Goal: Information Seeking & Learning: Learn about a topic

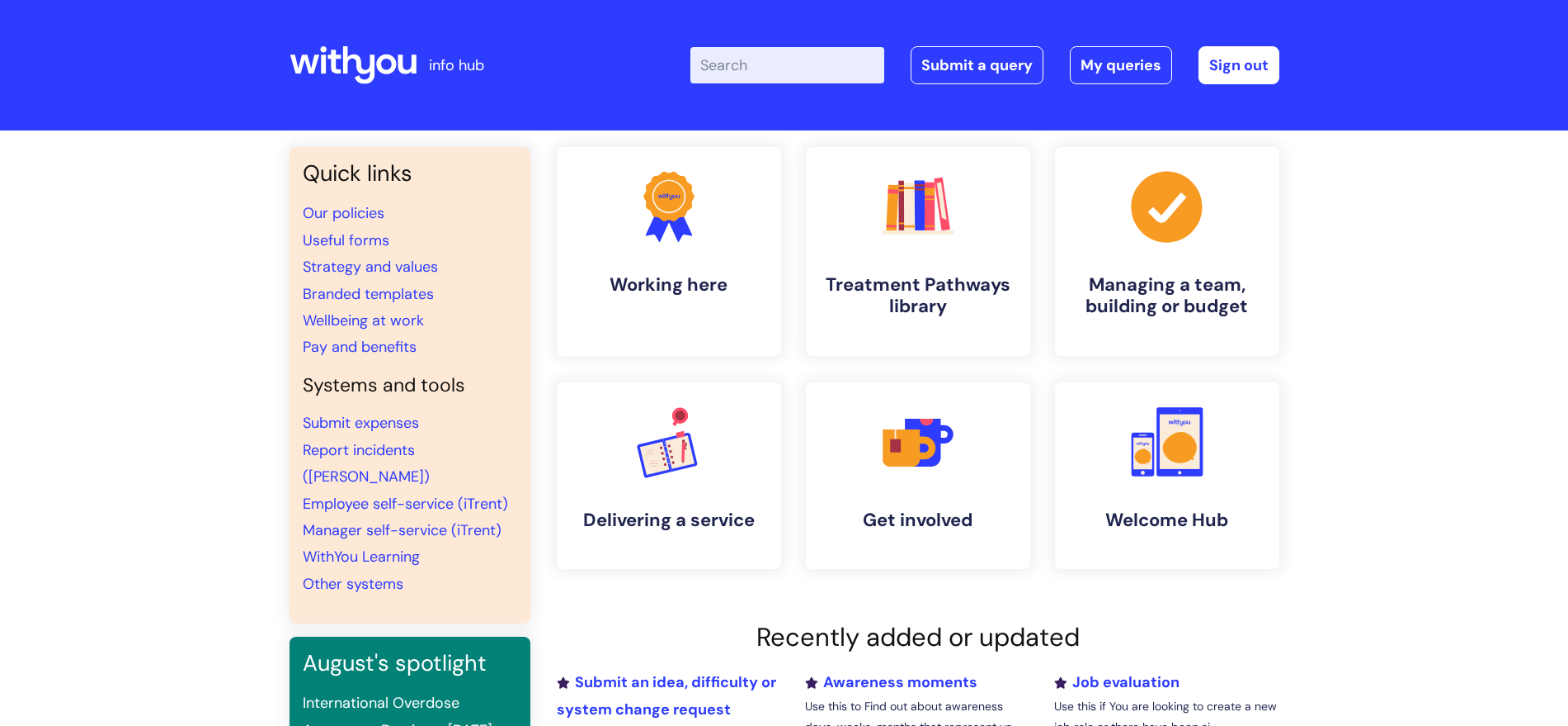
click at [796, 61] on input "Enter your search term here..." at bounding box center [787, 64] width 194 height 36
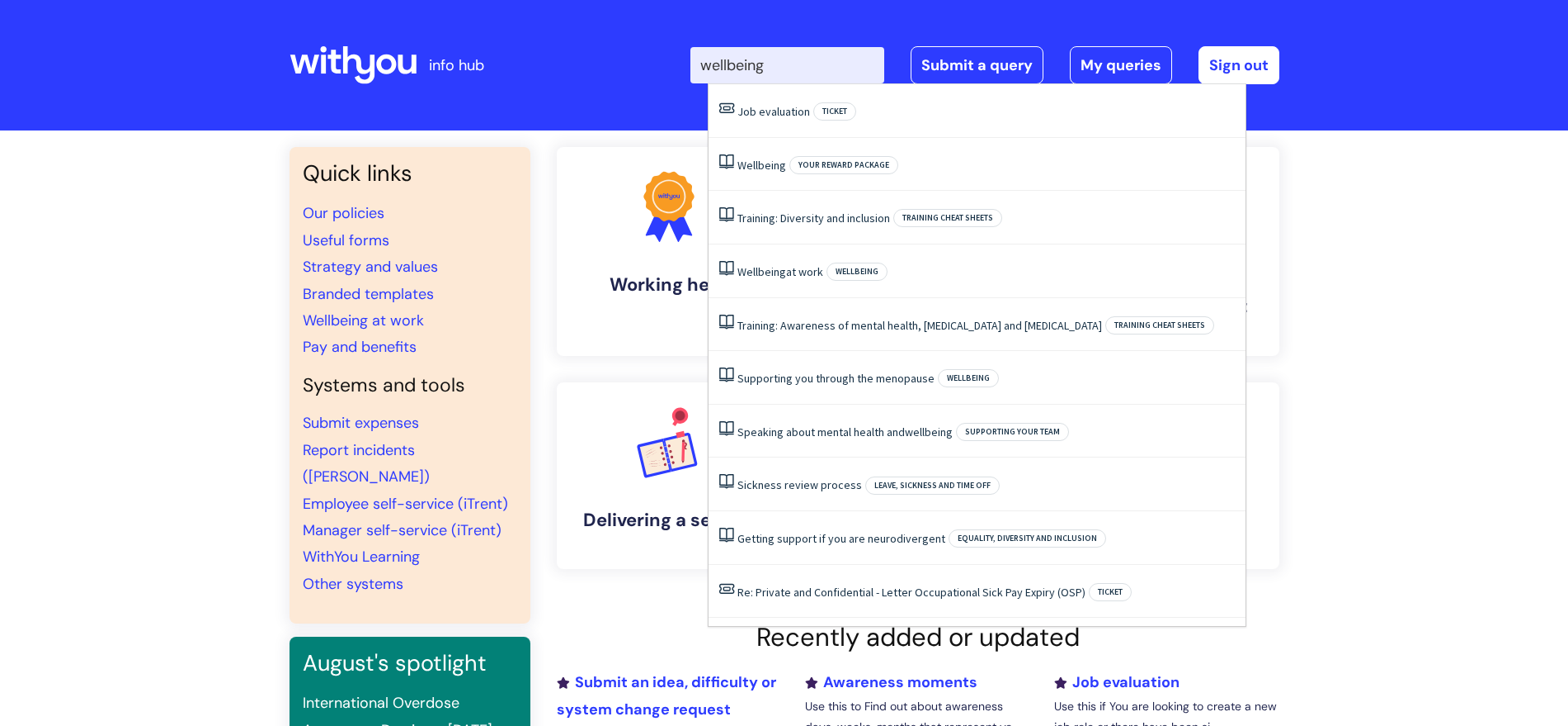
type input "wellbeing"
click button "Search" at bounding box center [0, 0] width 0 height 0
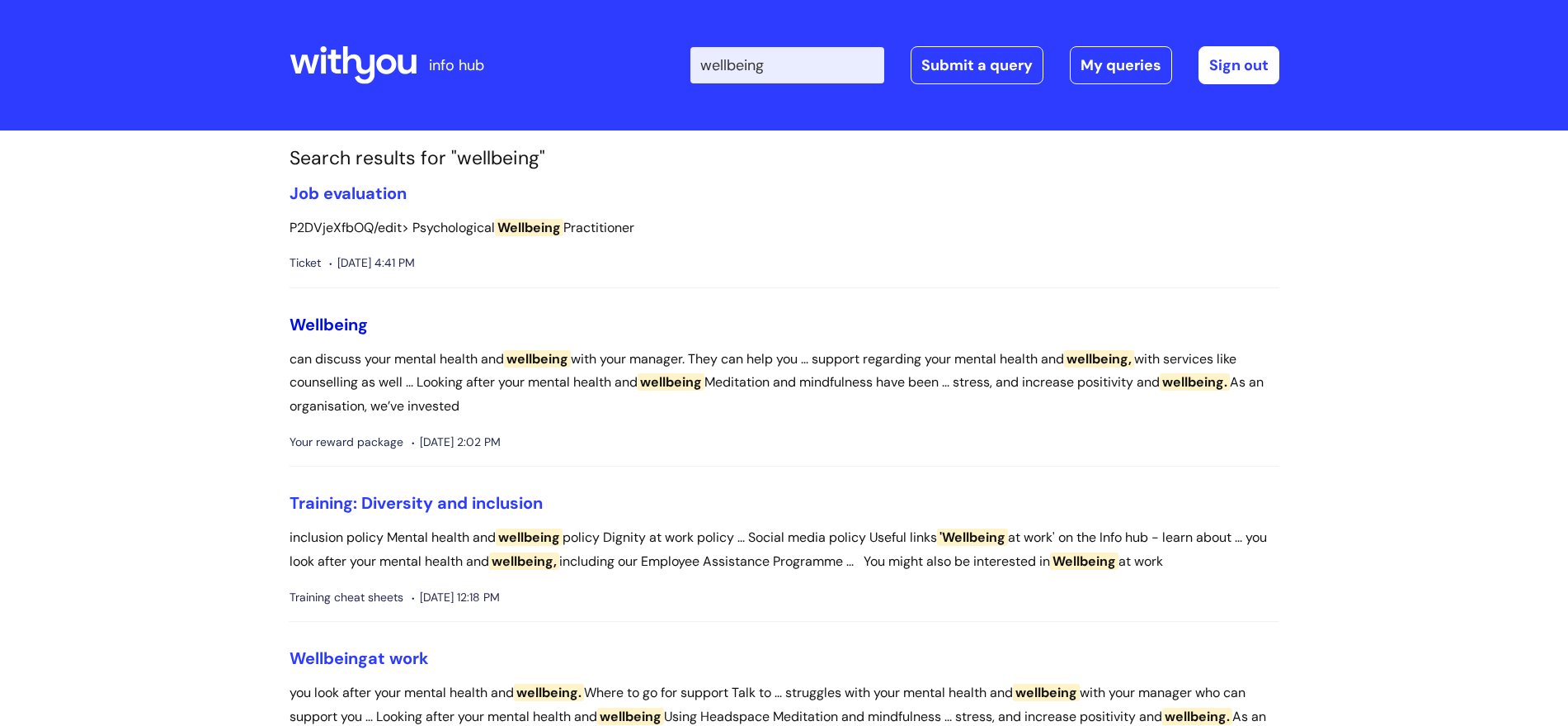
click at [320, 332] on span "Wellbeing" at bounding box center [329, 324] width 78 height 21
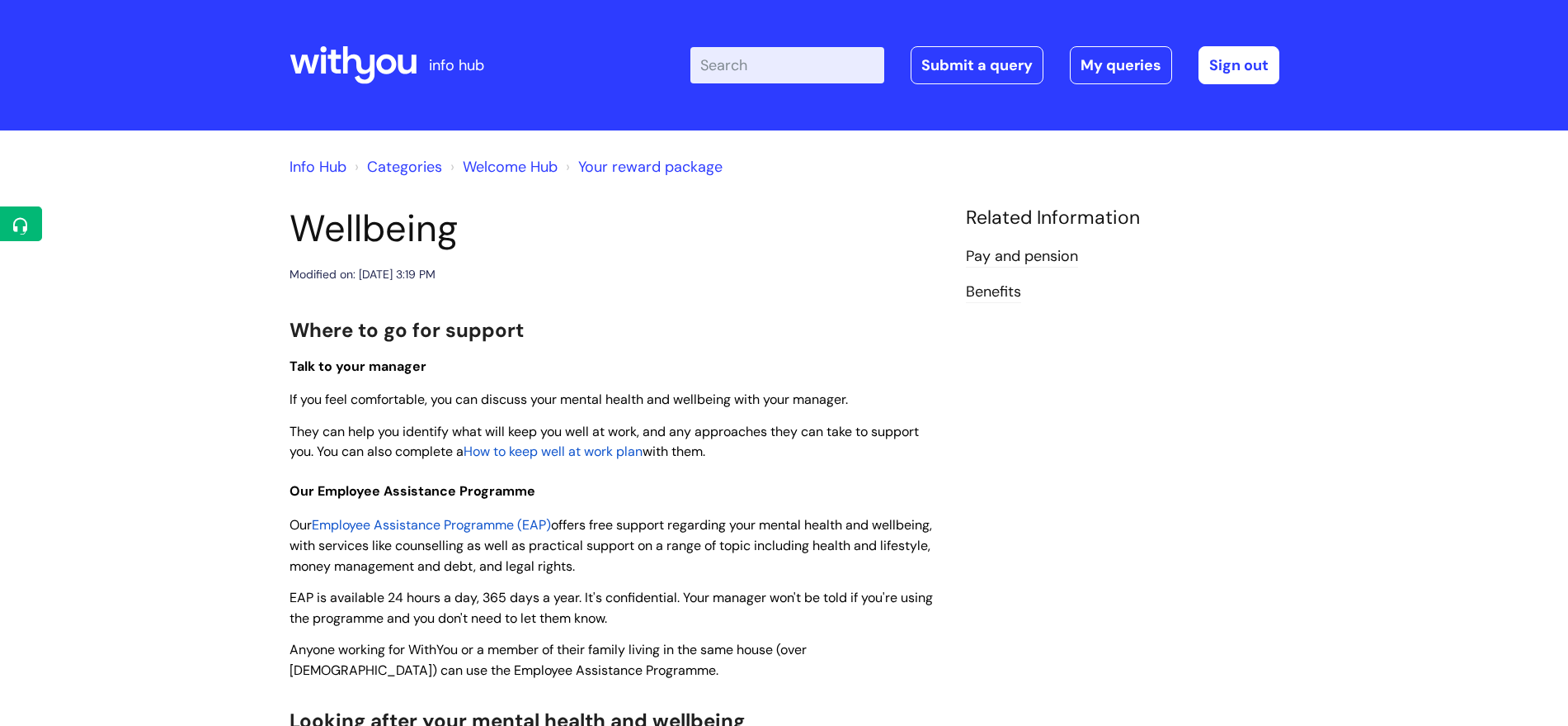
click at [753, 60] on input "Enter your search term here..." at bounding box center [787, 64] width 194 height 36
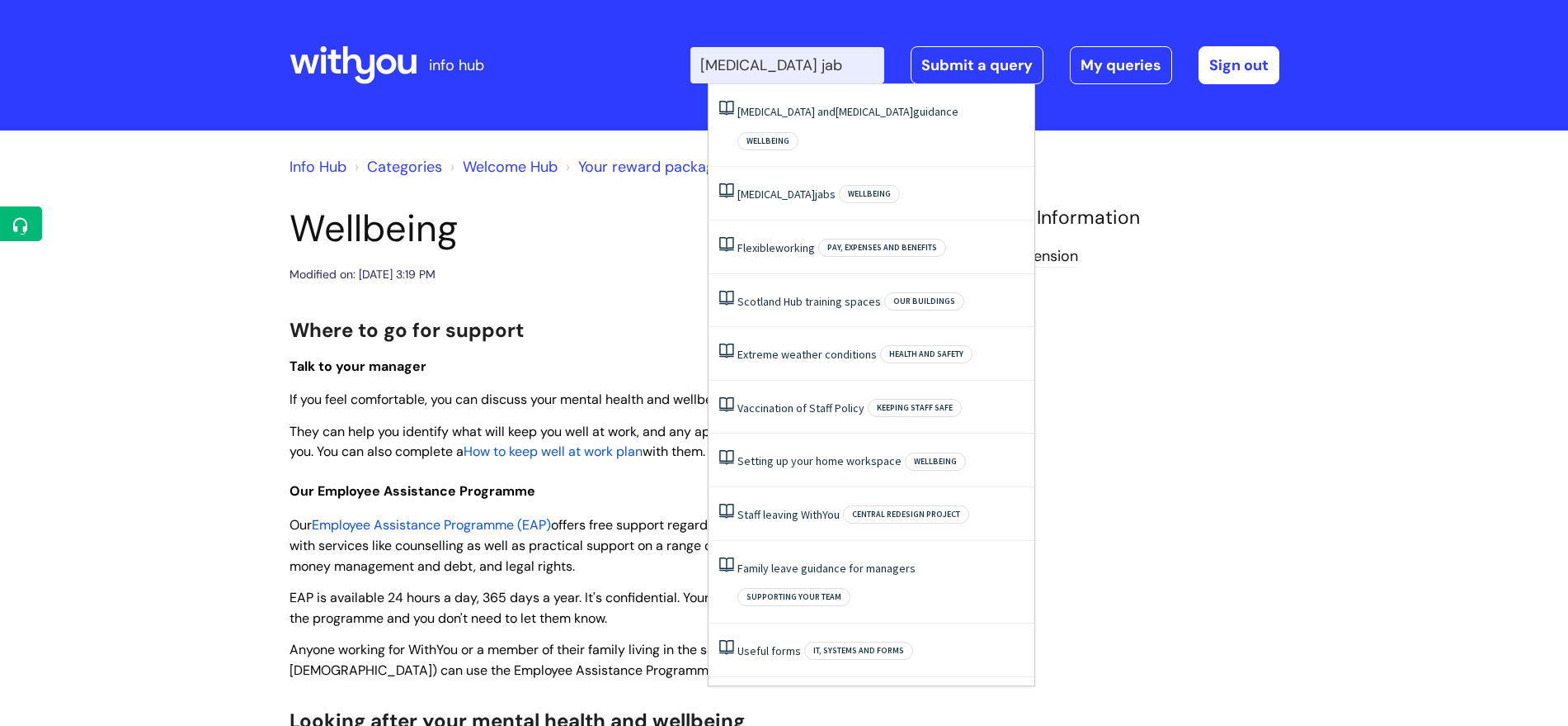
type input "flu jab"
click button "Search" at bounding box center [0, 0] width 0 height 0
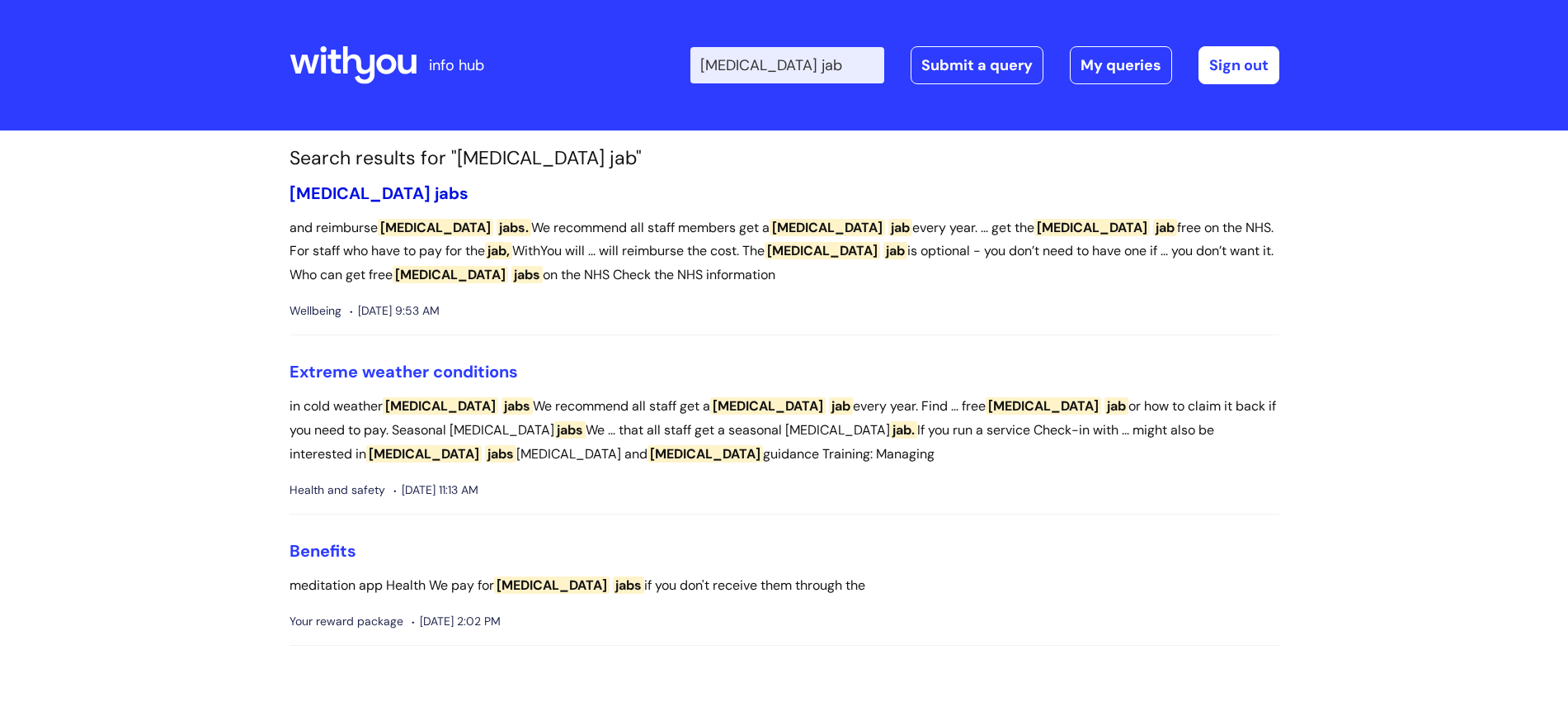
click at [435, 188] on span "jabs" at bounding box center [452, 192] width 34 height 21
